Goal: Information Seeking & Learning: Check status

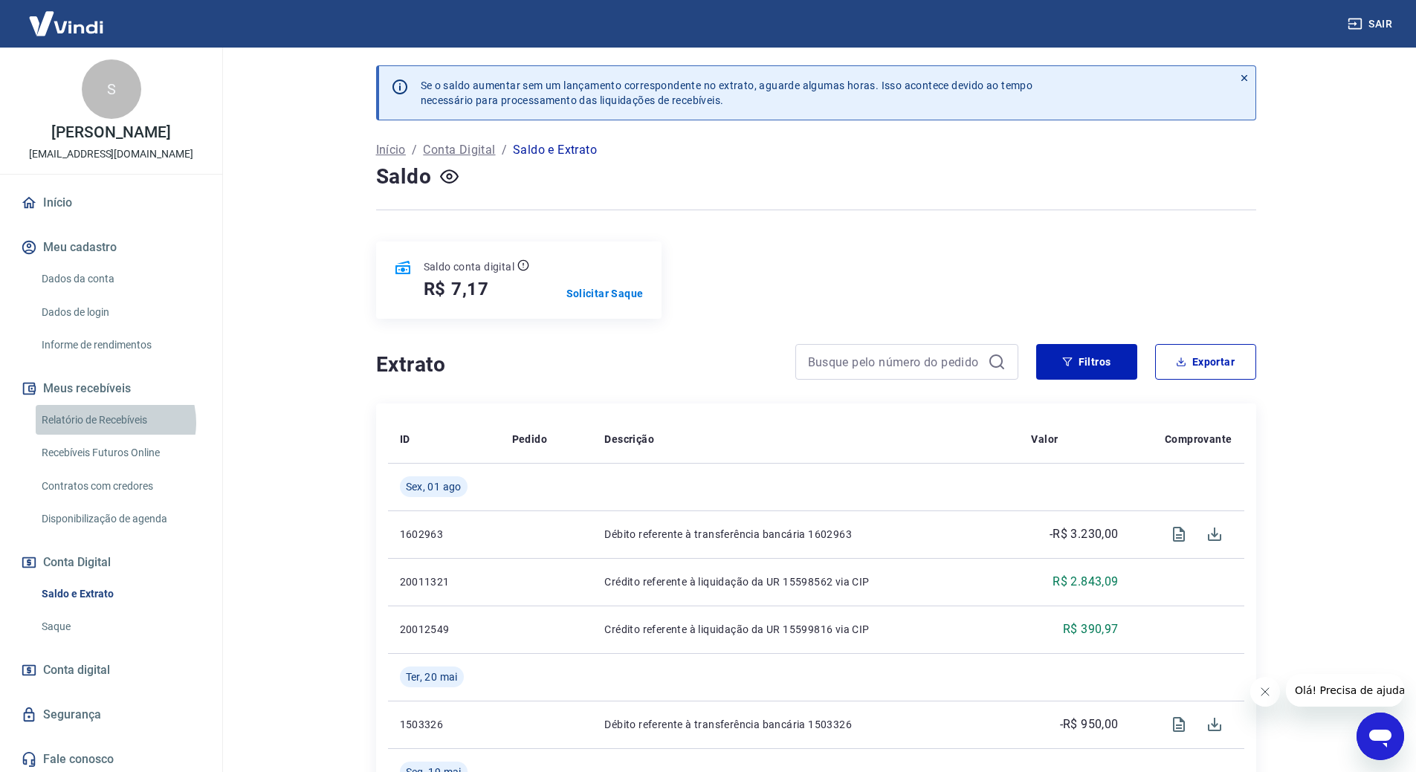
click at [114, 422] on link "Relatório de Recebíveis" at bounding box center [120, 420] width 169 height 30
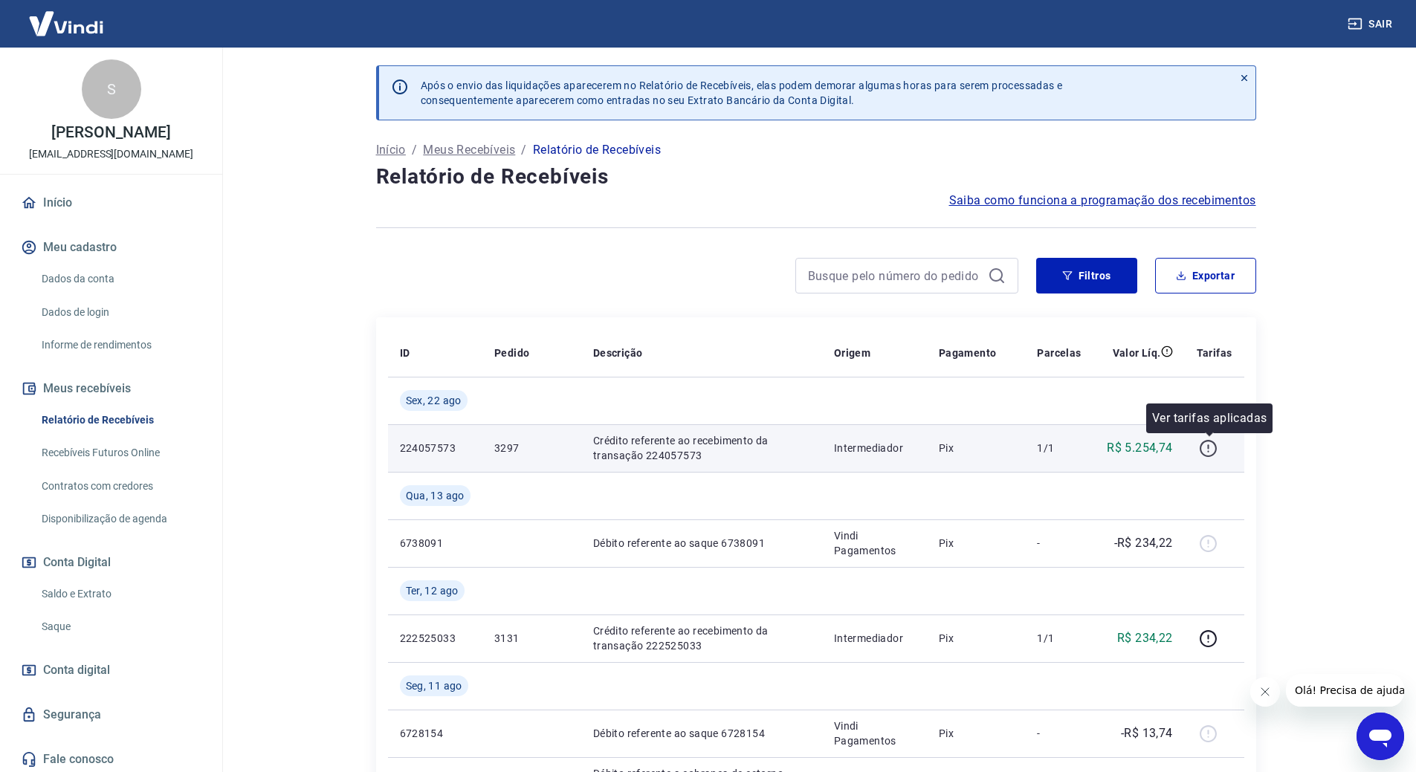
click at [1210, 446] on icon "button" at bounding box center [1208, 448] width 19 height 19
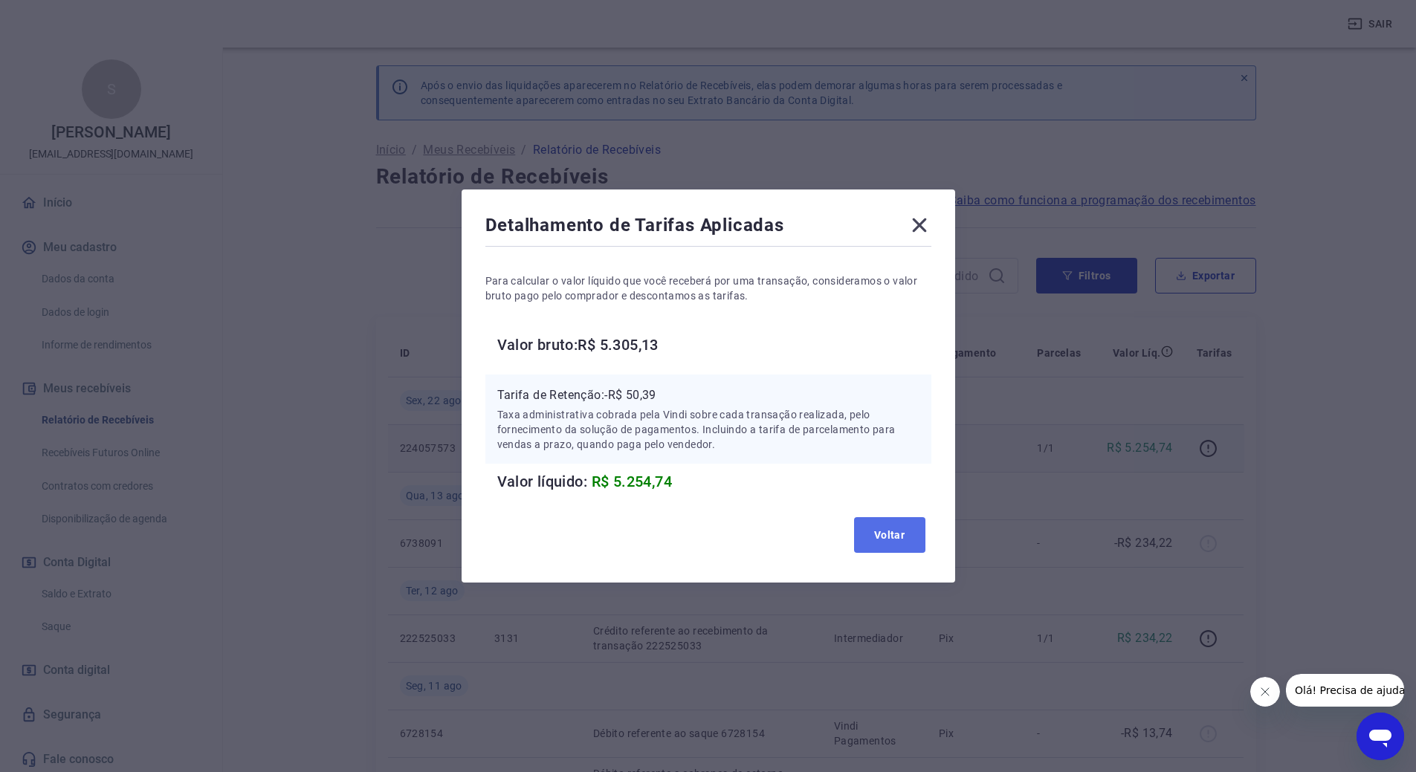
click at [911, 526] on button "Voltar" at bounding box center [889, 535] width 71 height 36
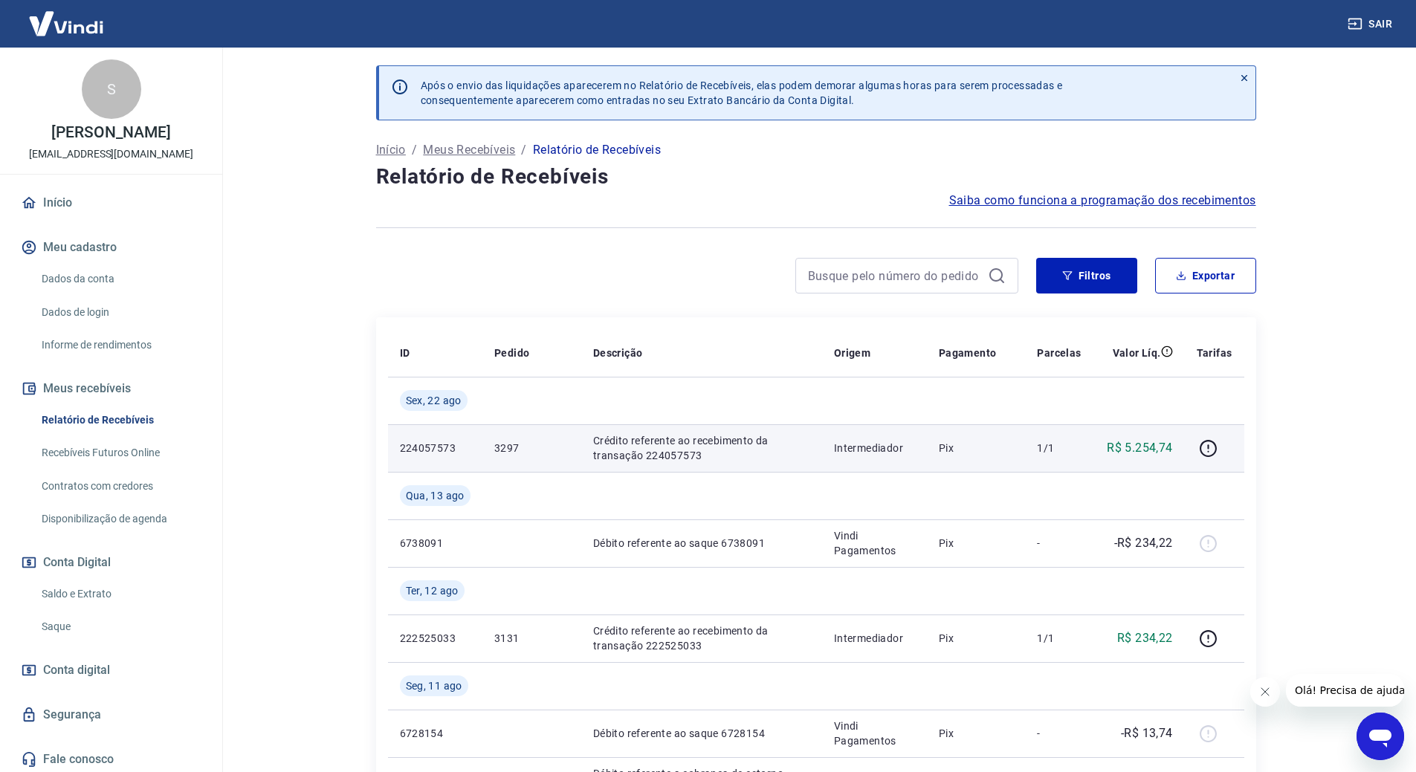
click at [82, 588] on link "Saldo e Extrato" at bounding box center [120, 594] width 169 height 30
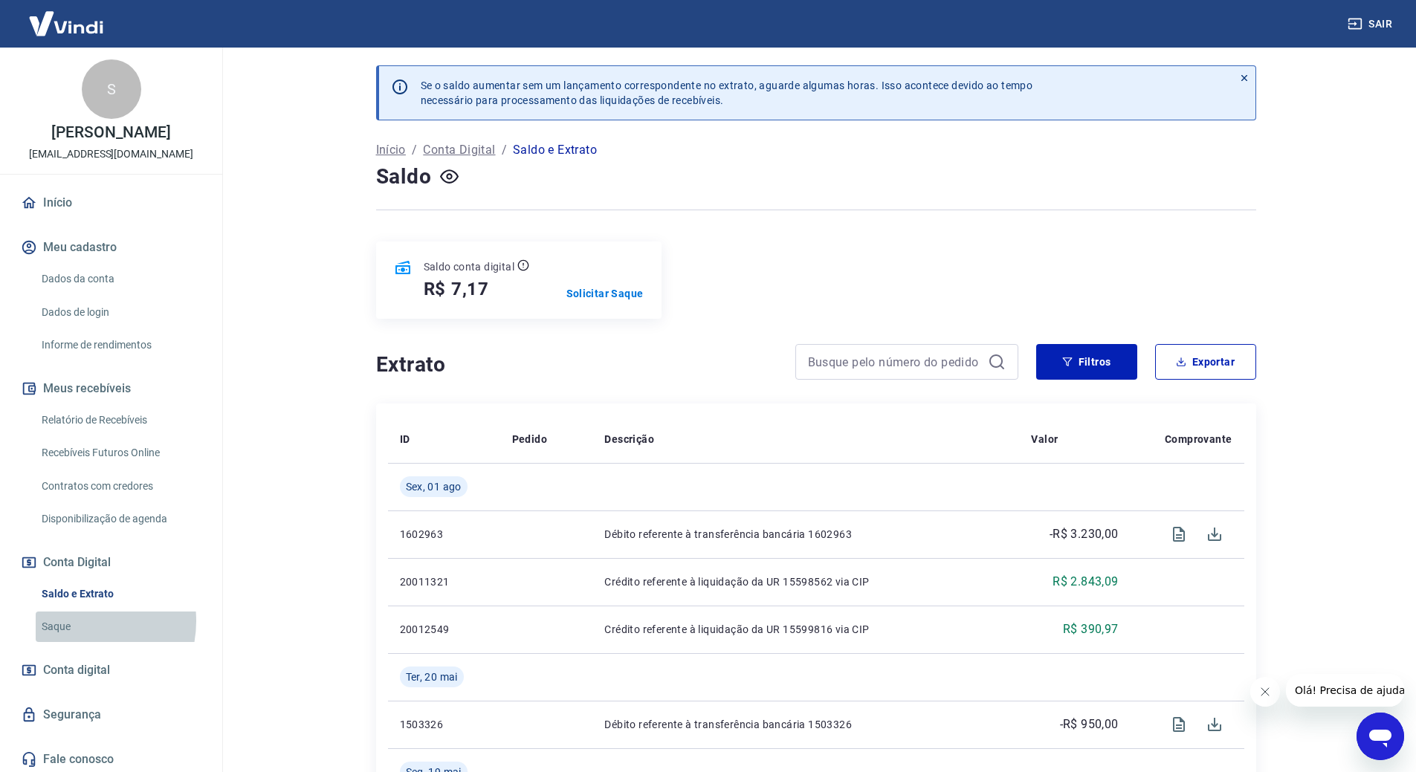
click at [80, 621] on link "Saque" at bounding box center [120, 627] width 169 height 30
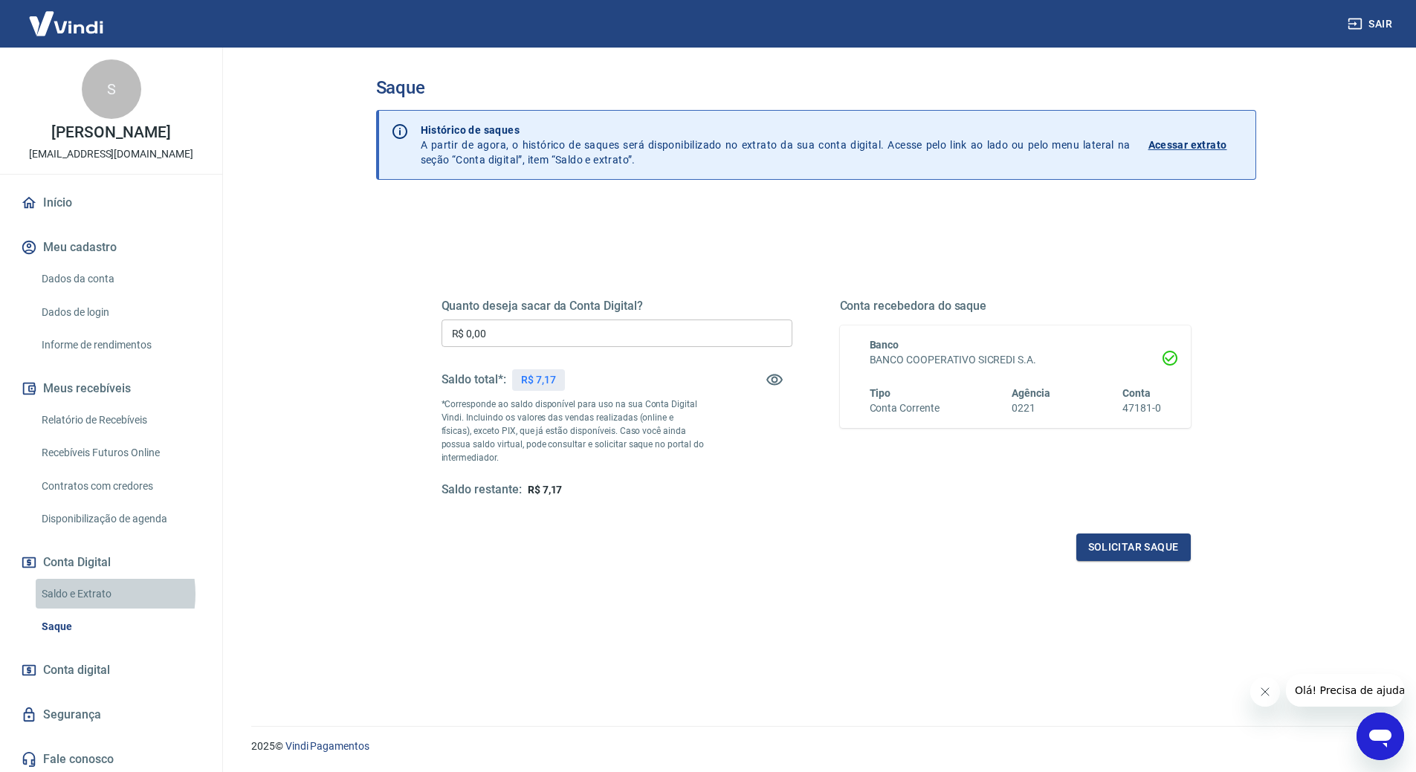
click at [81, 594] on link "Saldo e Extrato" at bounding box center [120, 594] width 169 height 30
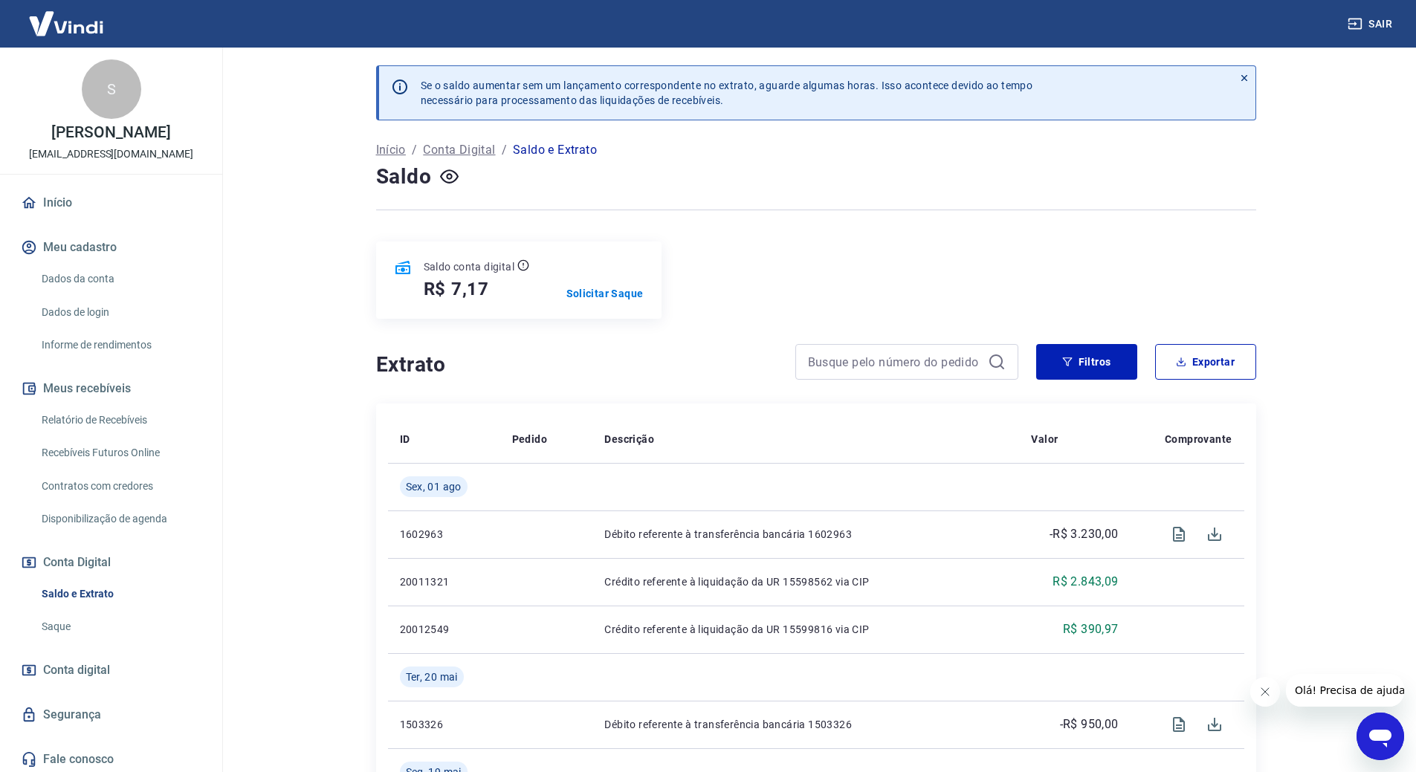
click at [126, 418] on link "Relatório de Recebíveis" at bounding box center [120, 420] width 169 height 30
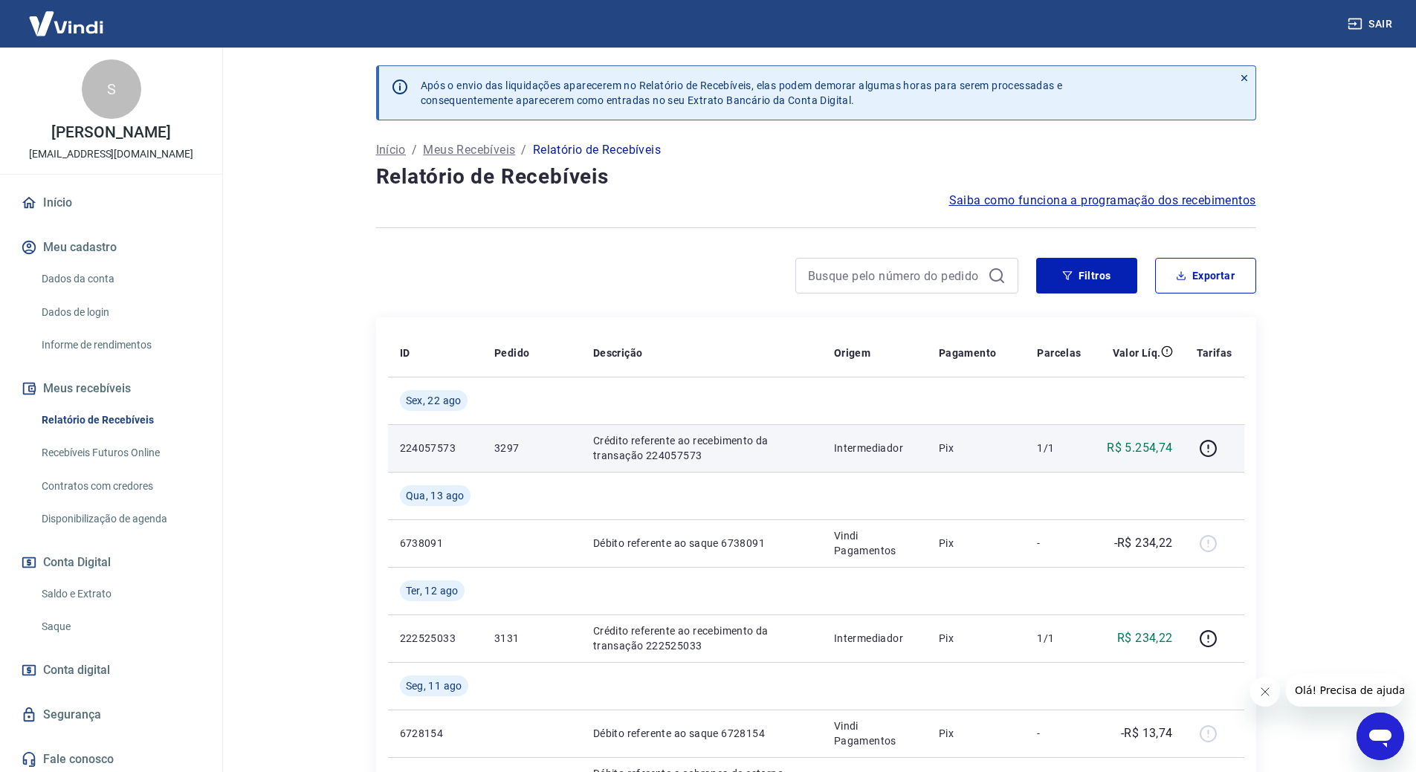
click at [538, 446] on p "3297" at bounding box center [531, 448] width 75 height 15
click at [721, 435] on p "Crédito referente ao recebimento da transação 224057573" at bounding box center [701, 448] width 217 height 30
click at [1199, 450] on icon "button" at bounding box center [1208, 448] width 19 height 19
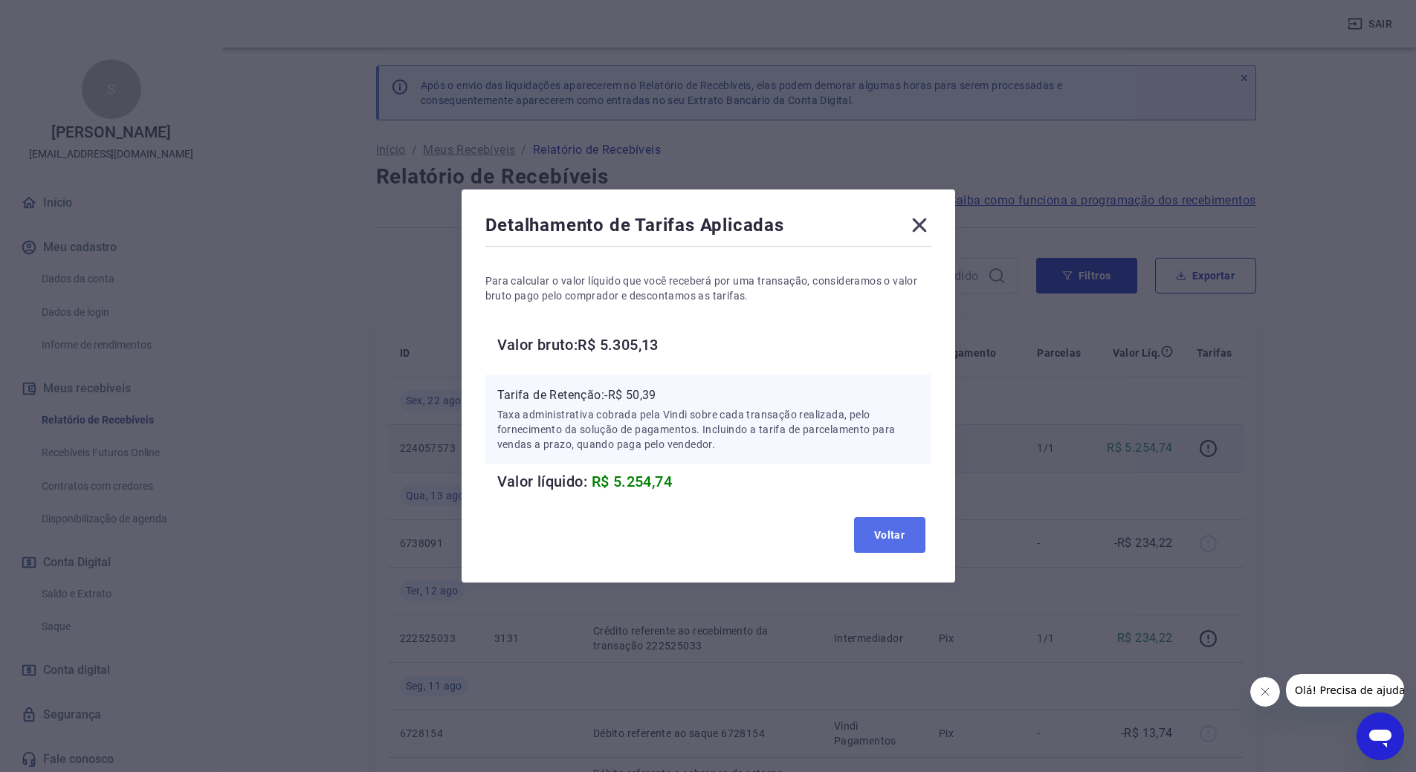
click at [898, 539] on button "Voltar" at bounding box center [889, 535] width 71 height 36
